Goal: Find specific page/section: Find specific page/section

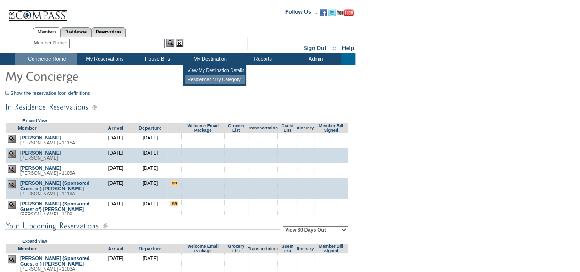
click at [211, 79] on td "Residences : By Category" at bounding box center [215, 79] width 60 height 9
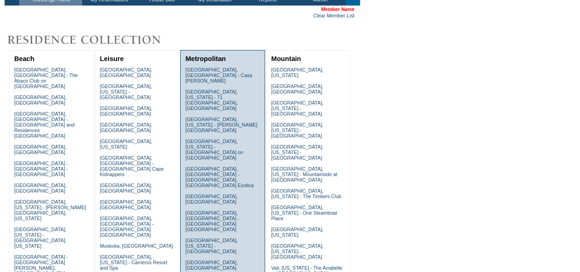
scroll to position [62, 0]
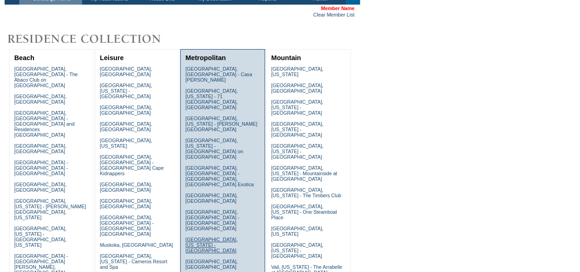
click at [218, 237] on link "Las Vegas, Nevada - Vdara Hotel & Spa" at bounding box center [211, 245] width 52 height 17
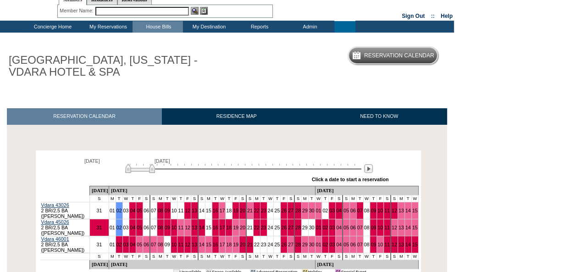
scroll to position [30, 0]
